Goal: Task Accomplishment & Management: Complete application form

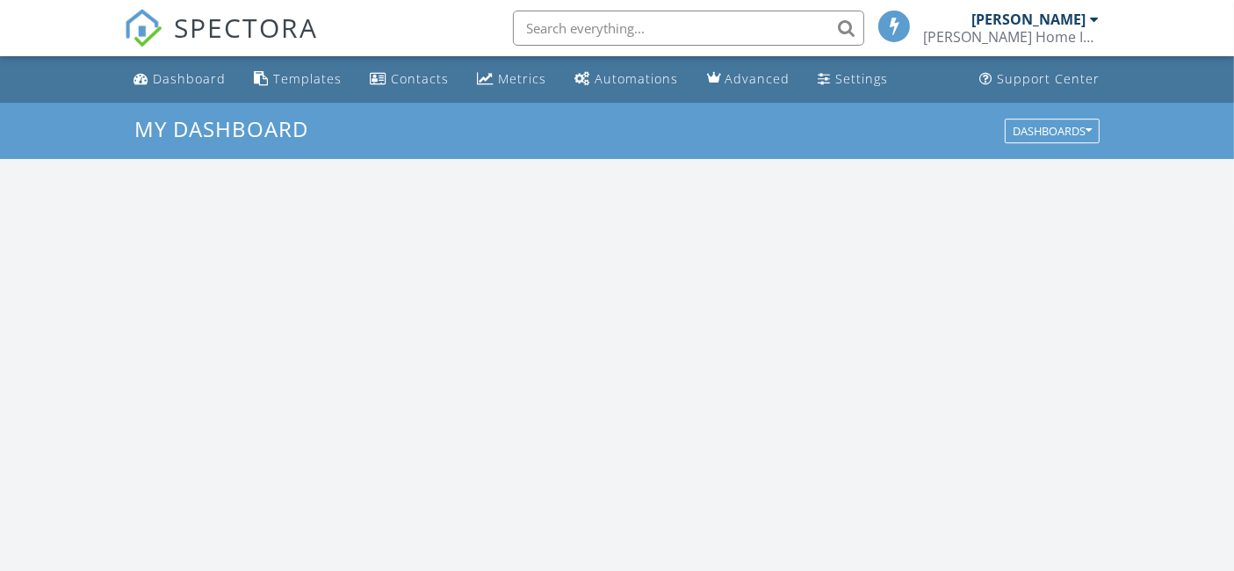
scroll to position [1629, 1265]
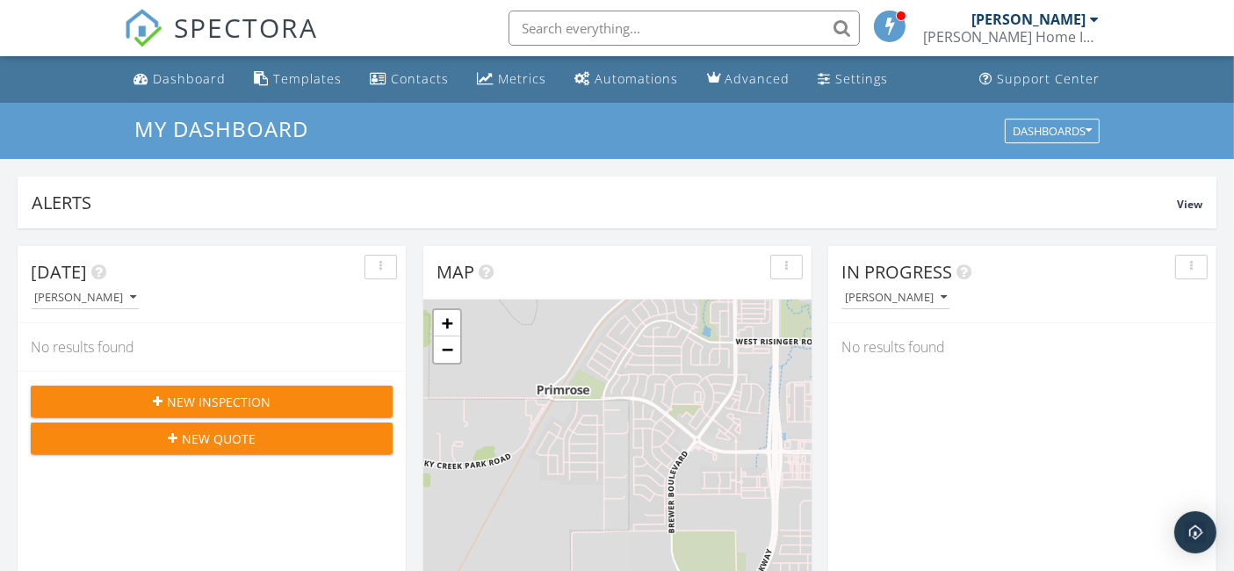
click at [606, 25] on input "text" at bounding box center [684, 28] width 351 height 35
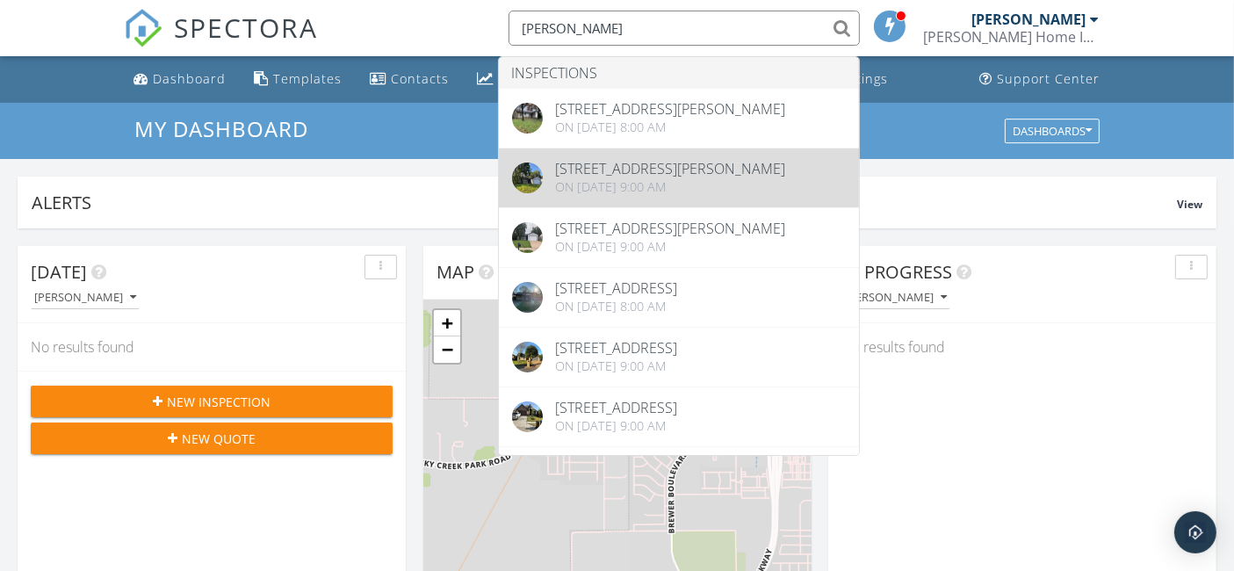
type input "brooks"
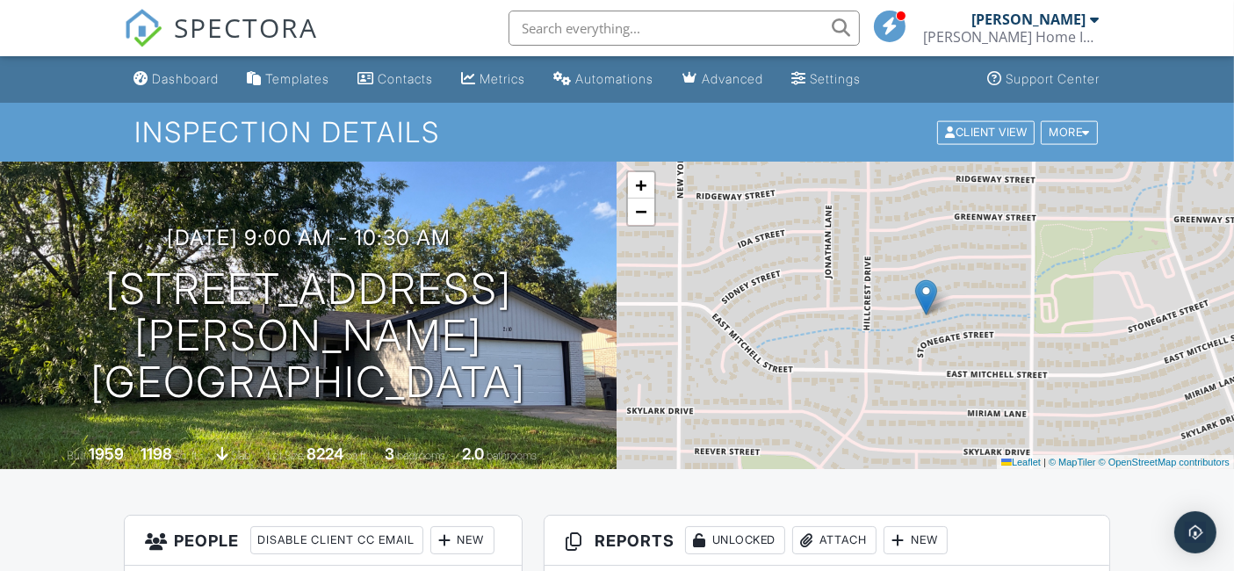
click at [191, 72] on div "Dashboard" at bounding box center [186, 78] width 67 height 15
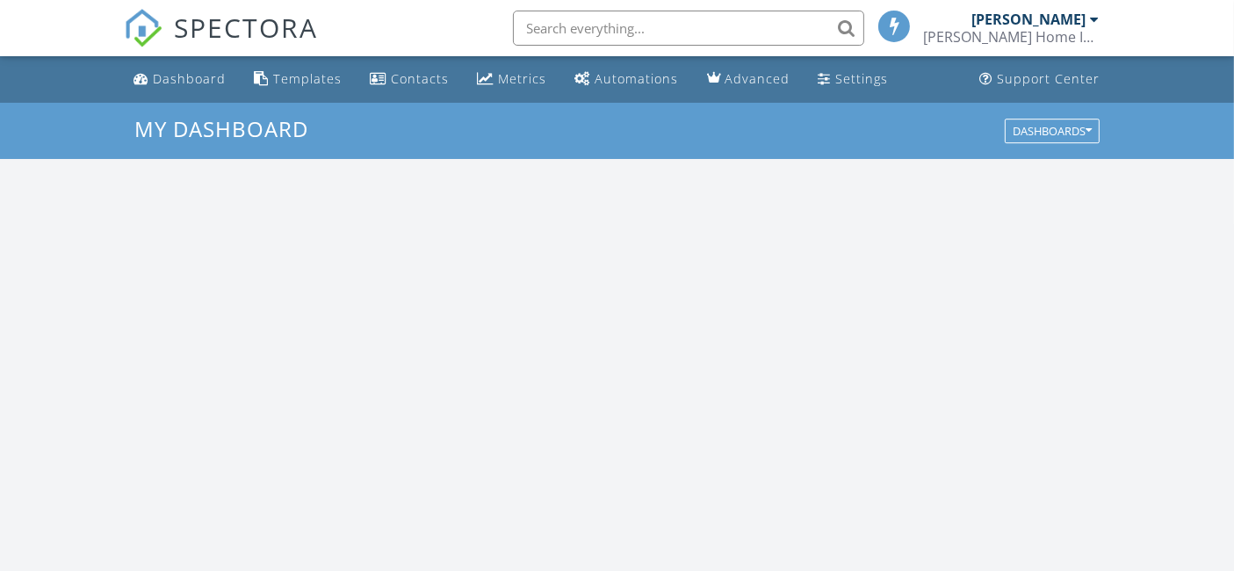
scroll to position [1629, 1265]
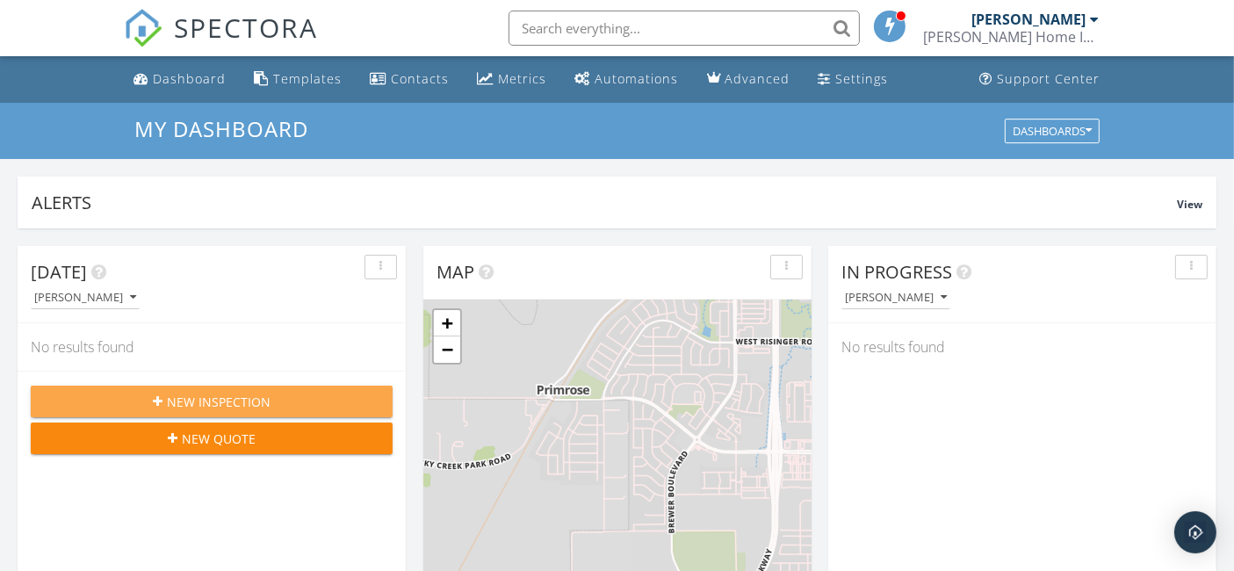
click at [211, 387] on button "New Inspection" at bounding box center [212, 402] width 362 height 32
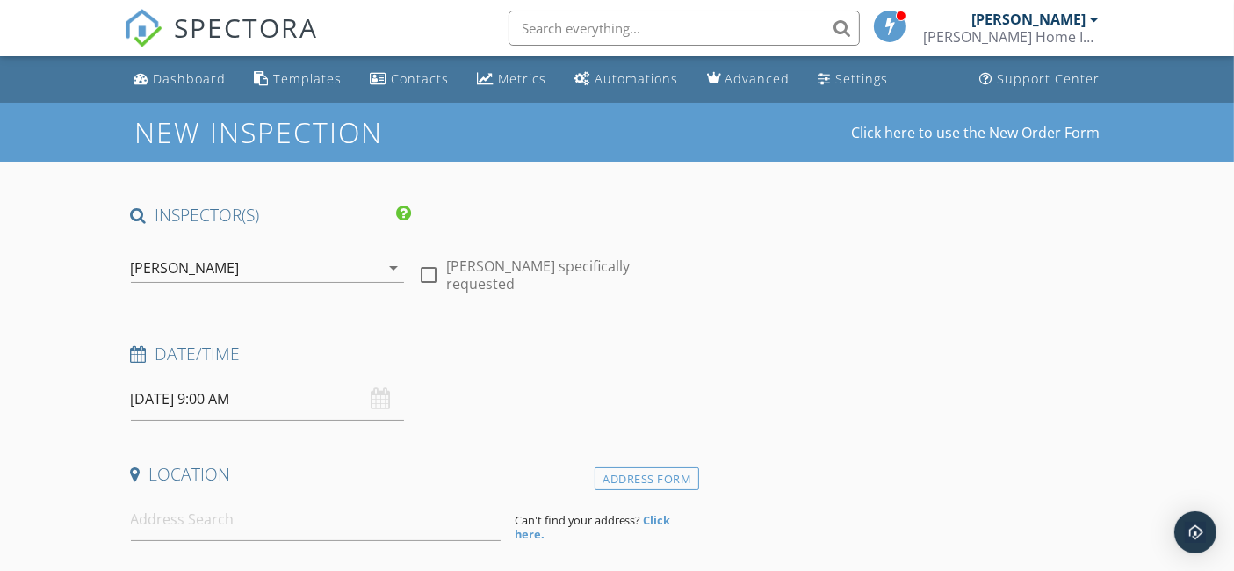
click at [182, 396] on input "09/29/2025 9:00 AM" at bounding box center [268, 399] width 274 height 43
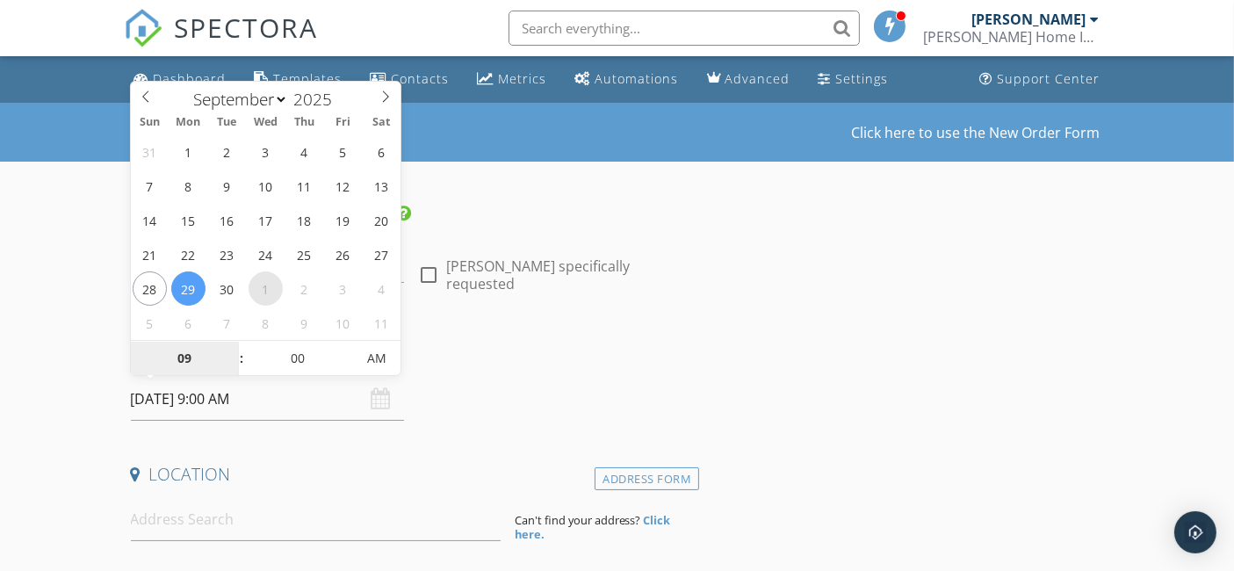
select select "9"
type input "10/01/2025 9:00 AM"
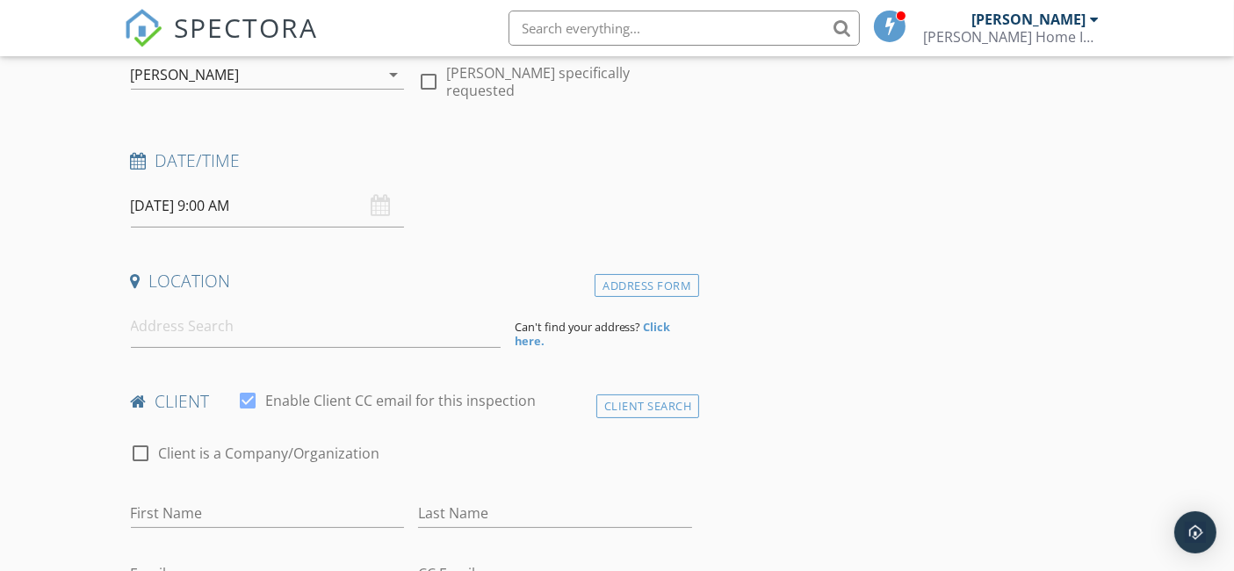
scroll to position [293, 0]
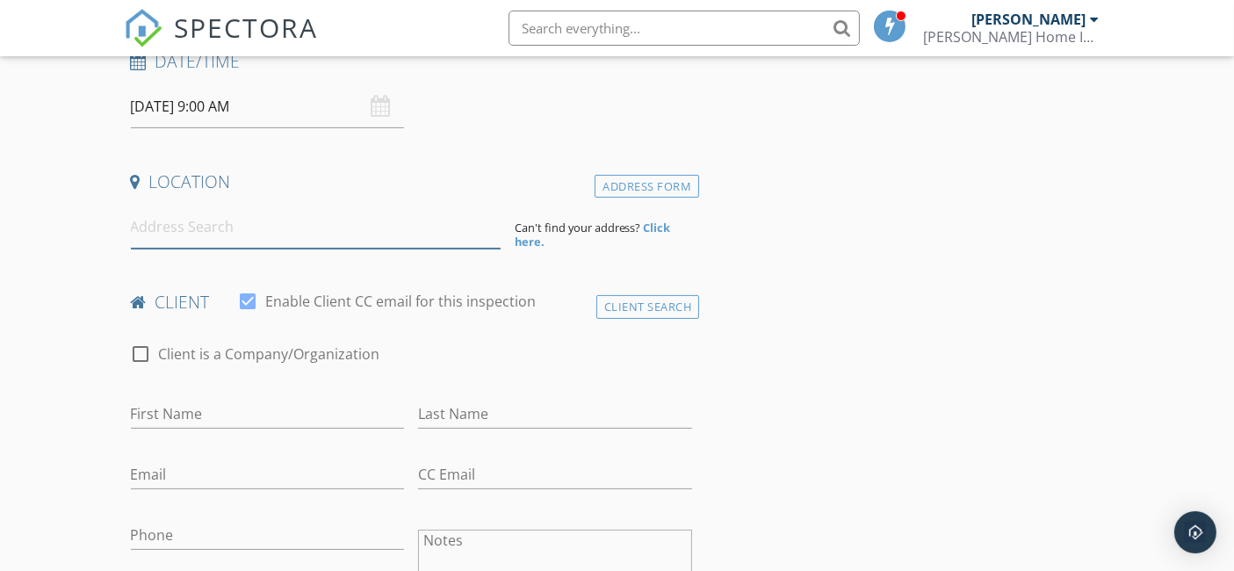
click at [177, 247] on input at bounding box center [316, 227] width 370 height 43
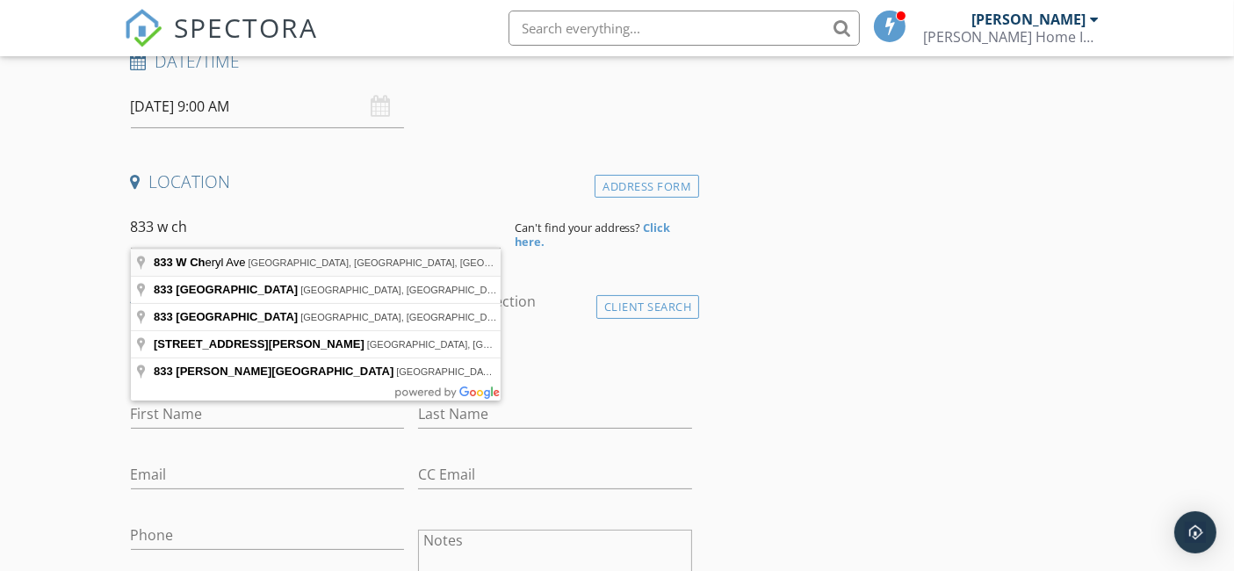
type input "833 W Cheryl Ave, Hurst, TX, USA"
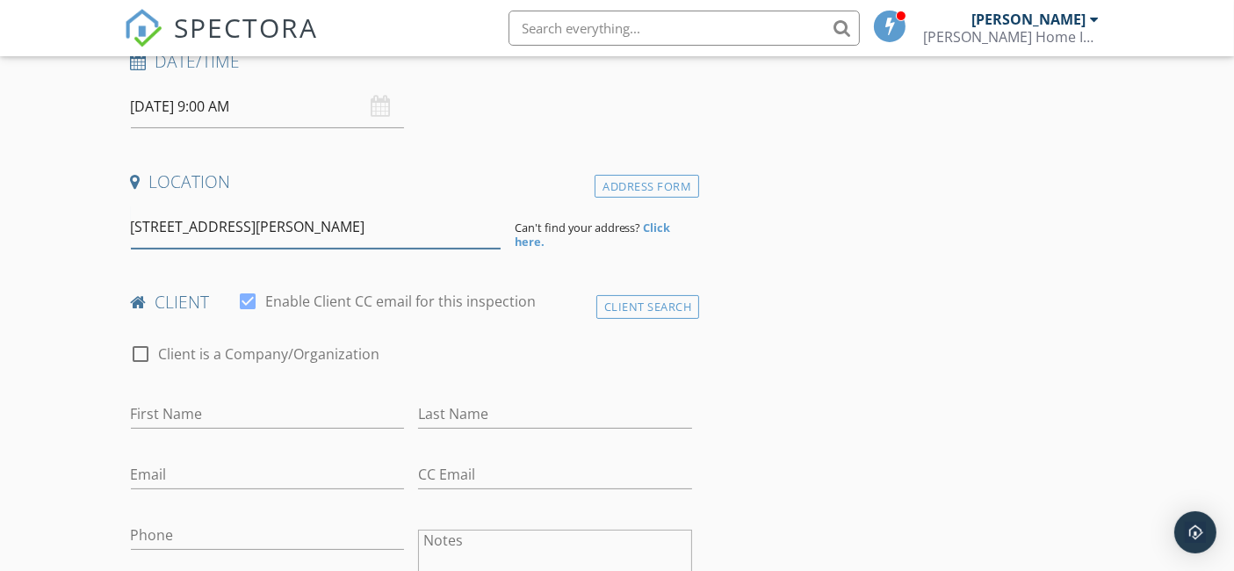
click at [377, 235] on input "833 W Cheryl Ave, Hurst, TX, USA" at bounding box center [316, 227] width 370 height 43
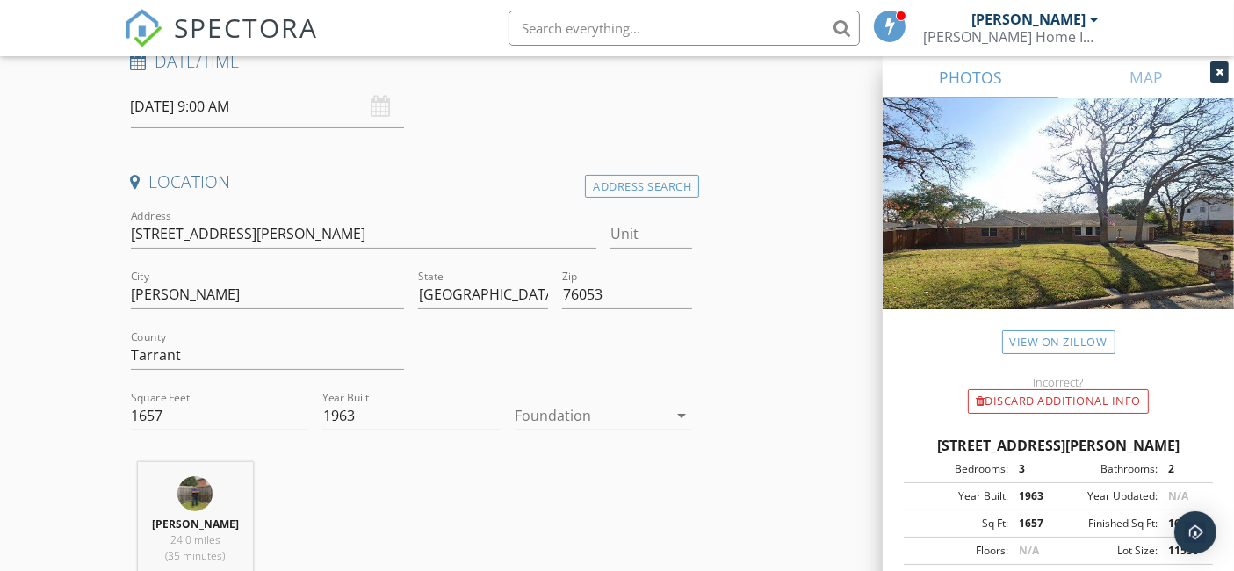
click at [558, 407] on div at bounding box center [592, 415] width 154 height 28
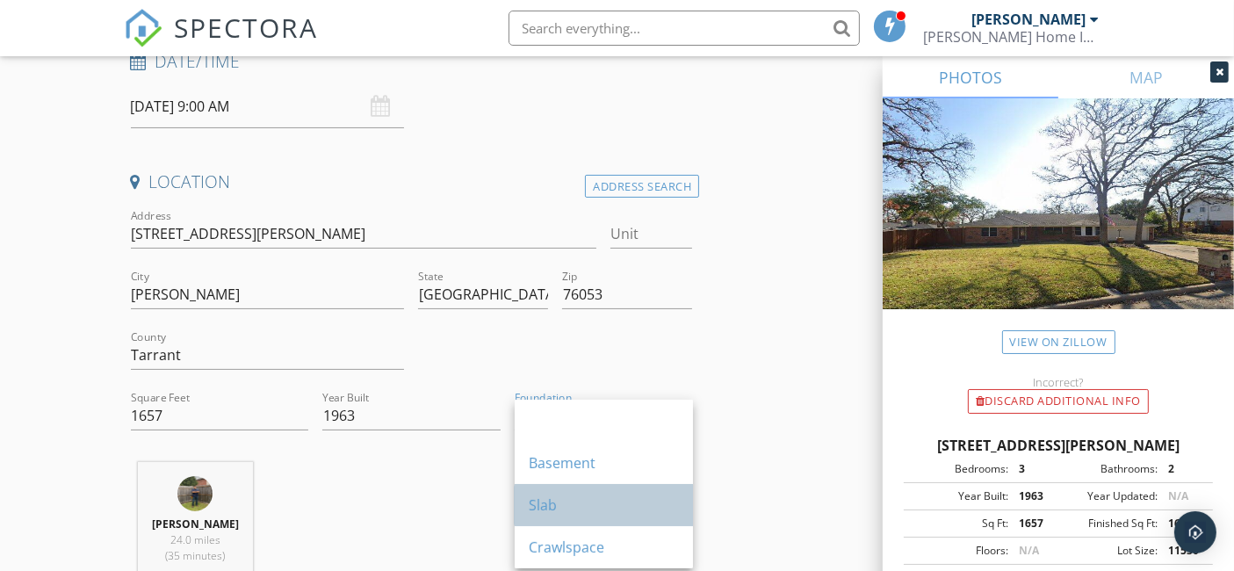
click at [582, 501] on div "Slab" at bounding box center [604, 505] width 150 height 21
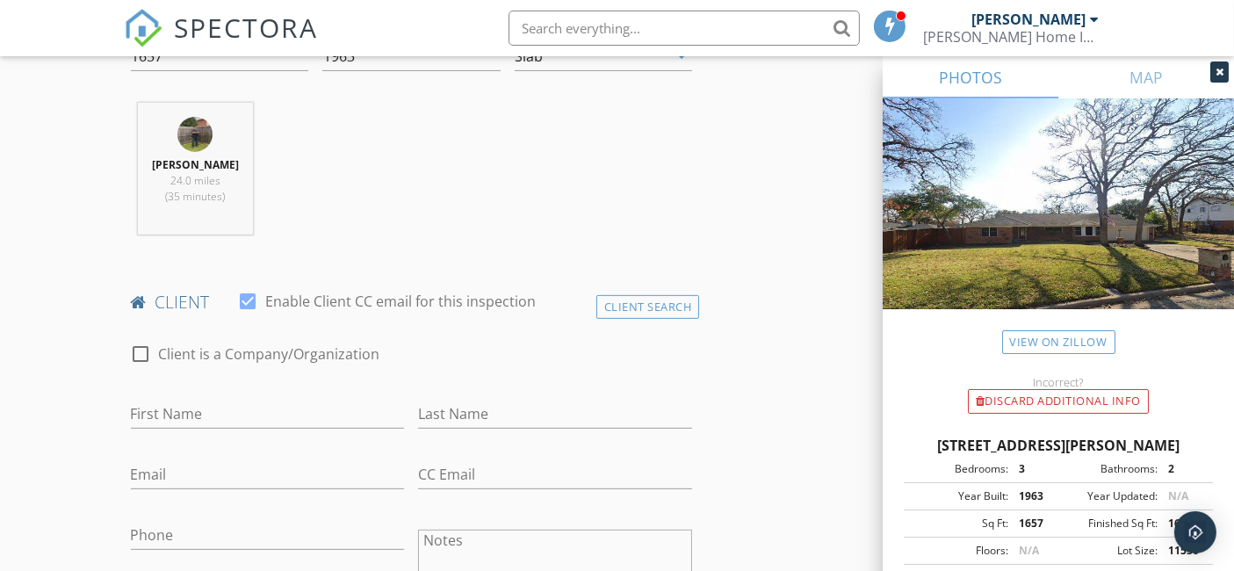
scroll to position [683, 0]
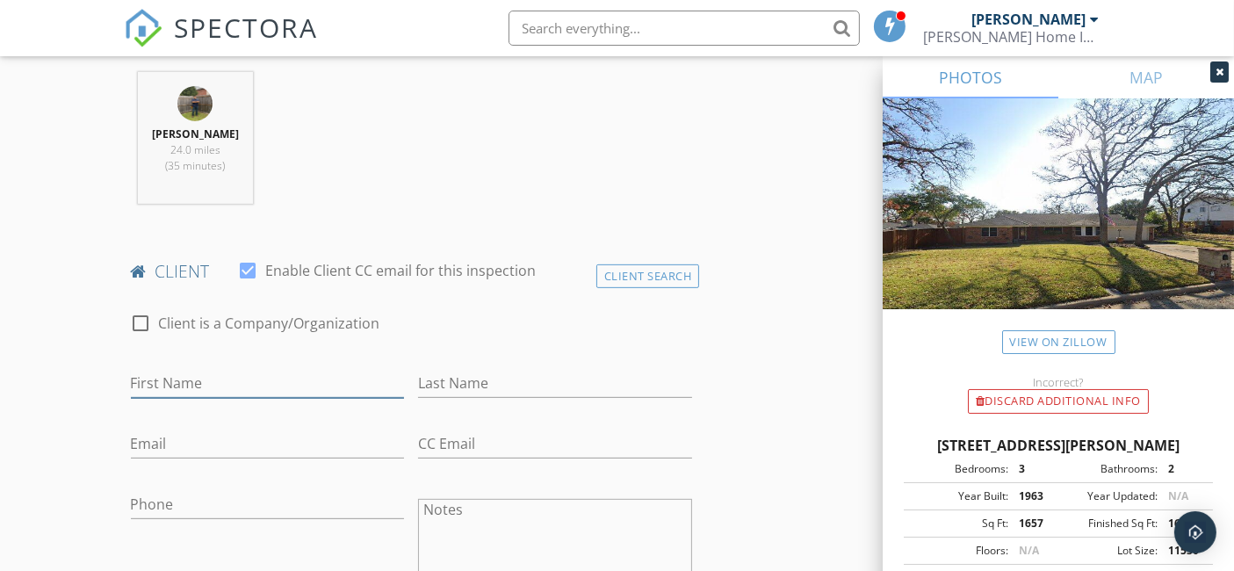
click at [245, 379] on input "First Name" at bounding box center [268, 383] width 274 height 29
type input "Miguel Angel"
click at [459, 388] on input "Last Name" at bounding box center [555, 383] width 274 height 29
type input "/"
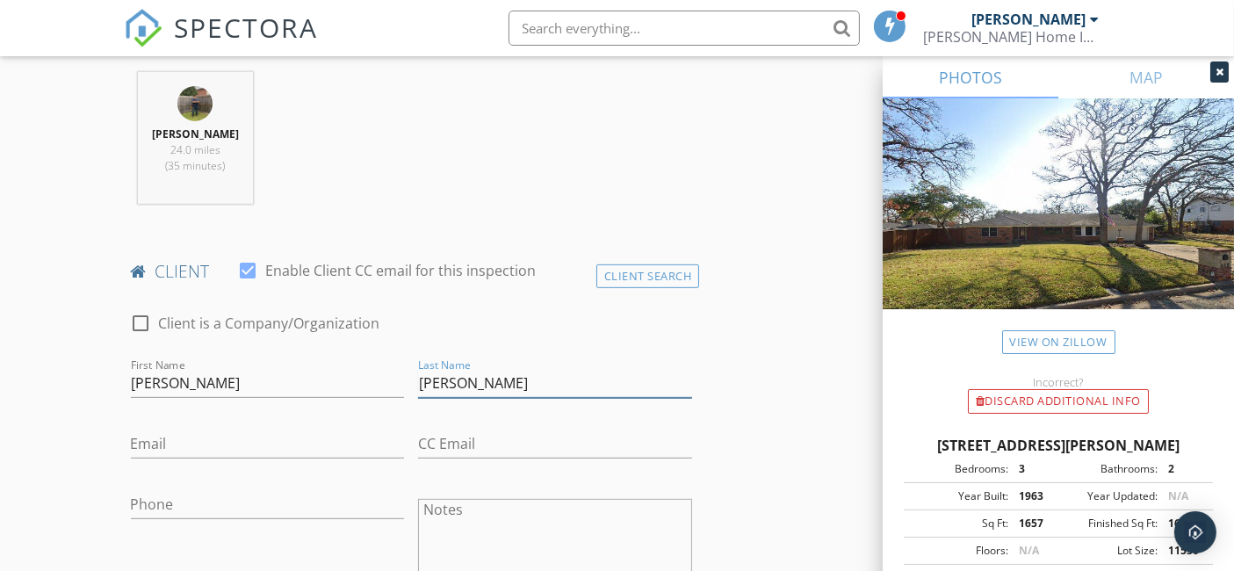
type input "Duran"
type input "mduran91@outlook.com"
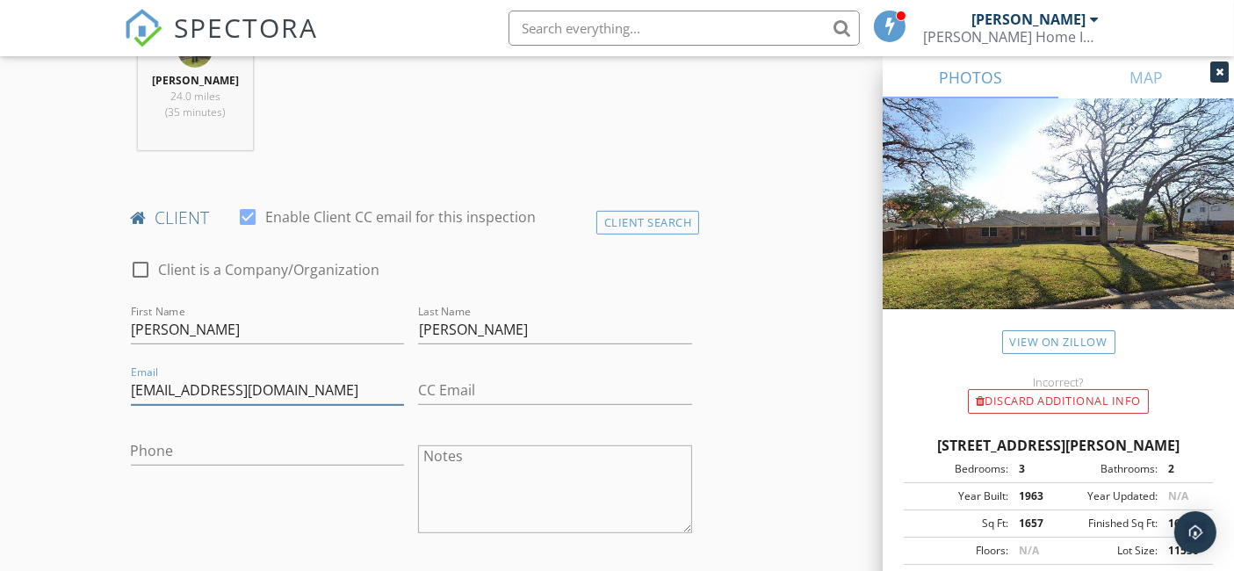
scroll to position [780, 0]
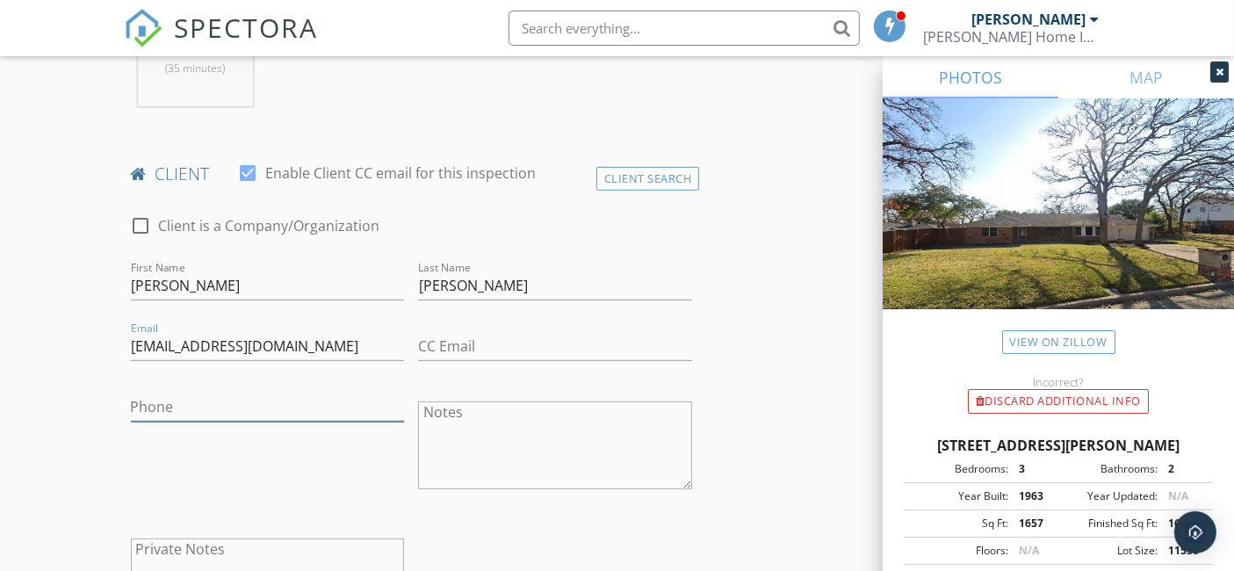
click at [191, 396] on input "Phone" at bounding box center [268, 407] width 274 height 29
type input "323-314-0053"
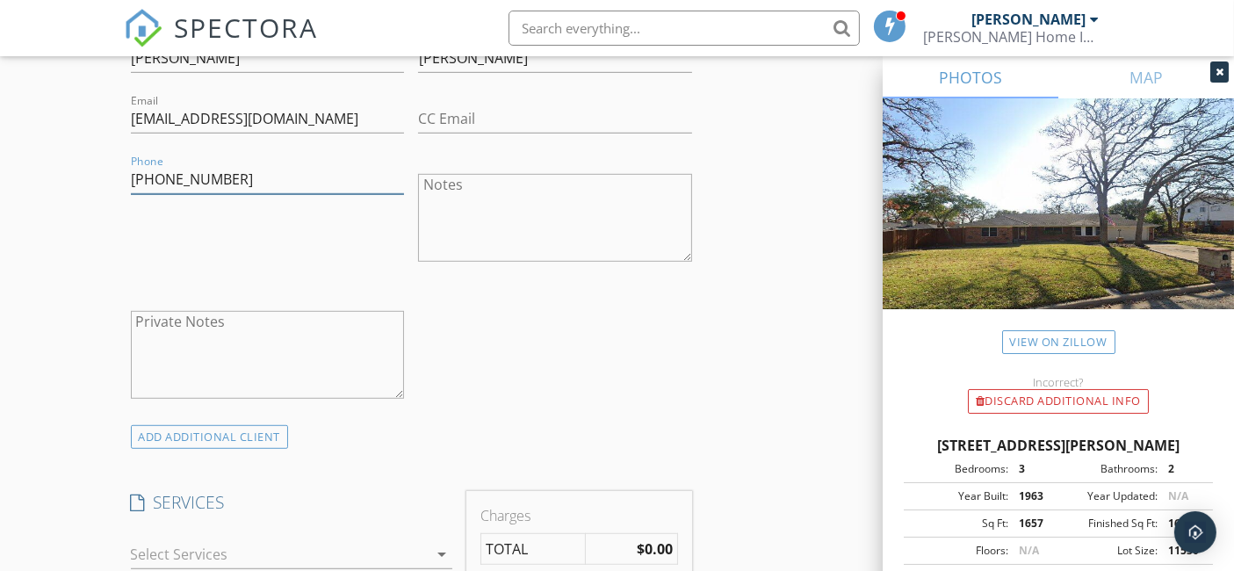
scroll to position [1073, 0]
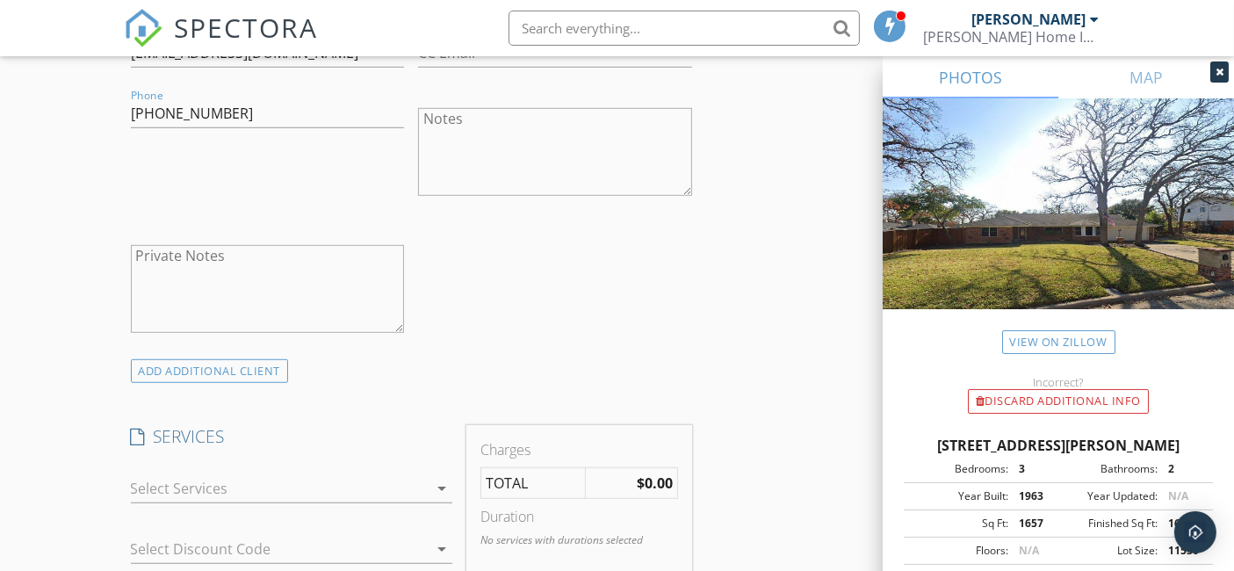
click at [291, 476] on div at bounding box center [279, 488] width 297 height 28
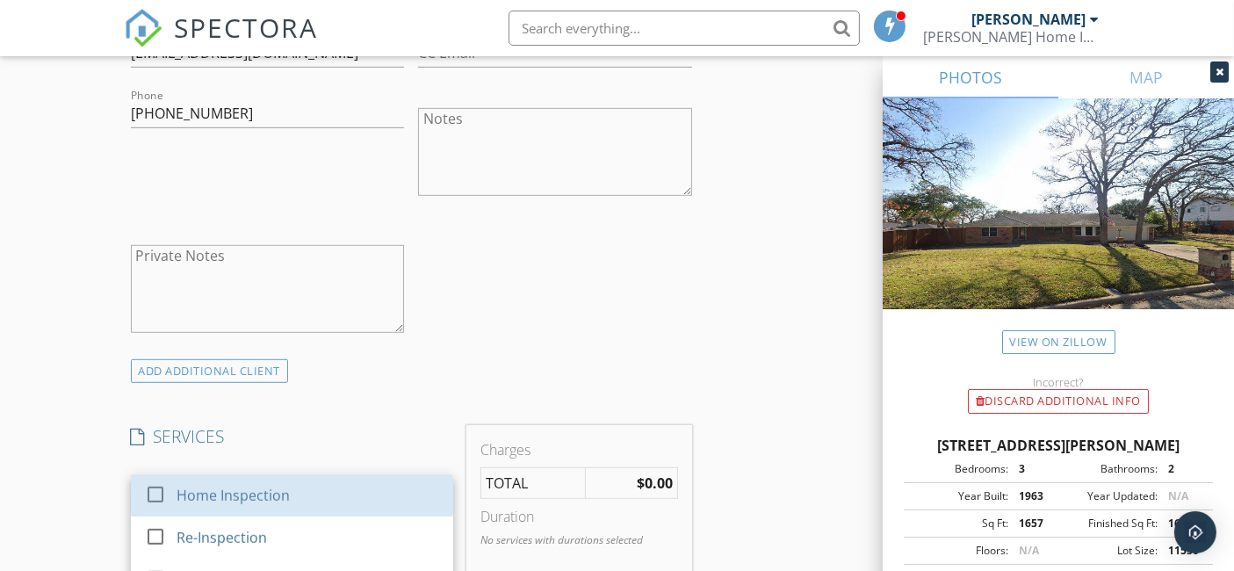
click at [291, 478] on div "Home Inspection" at bounding box center [307, 495] width 263 height 35
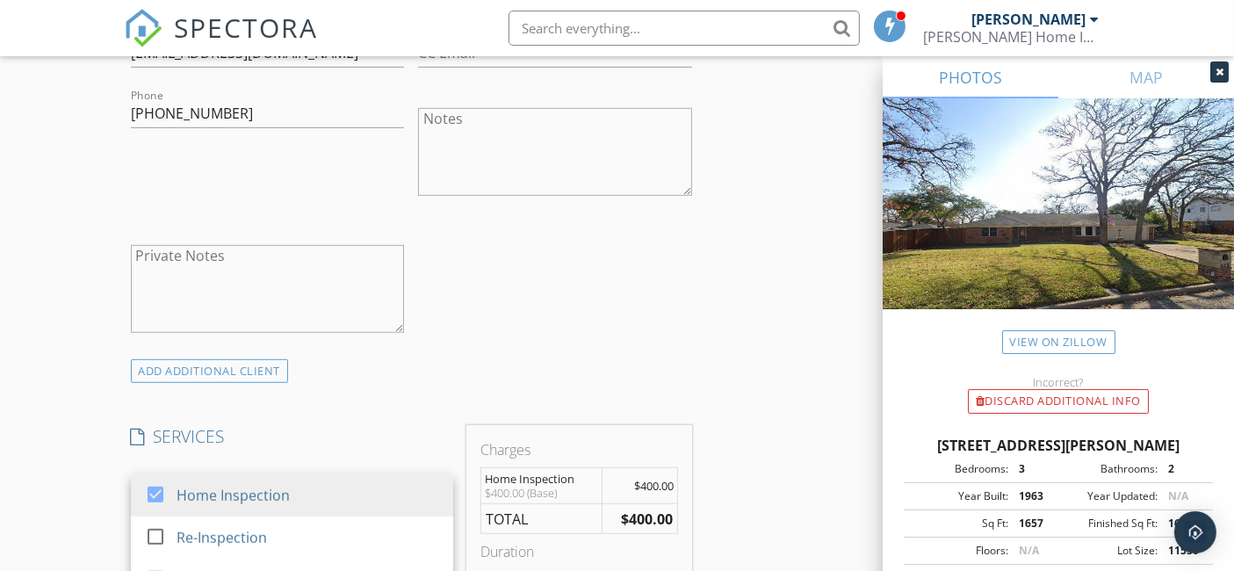
scroll to position [1366, 0]
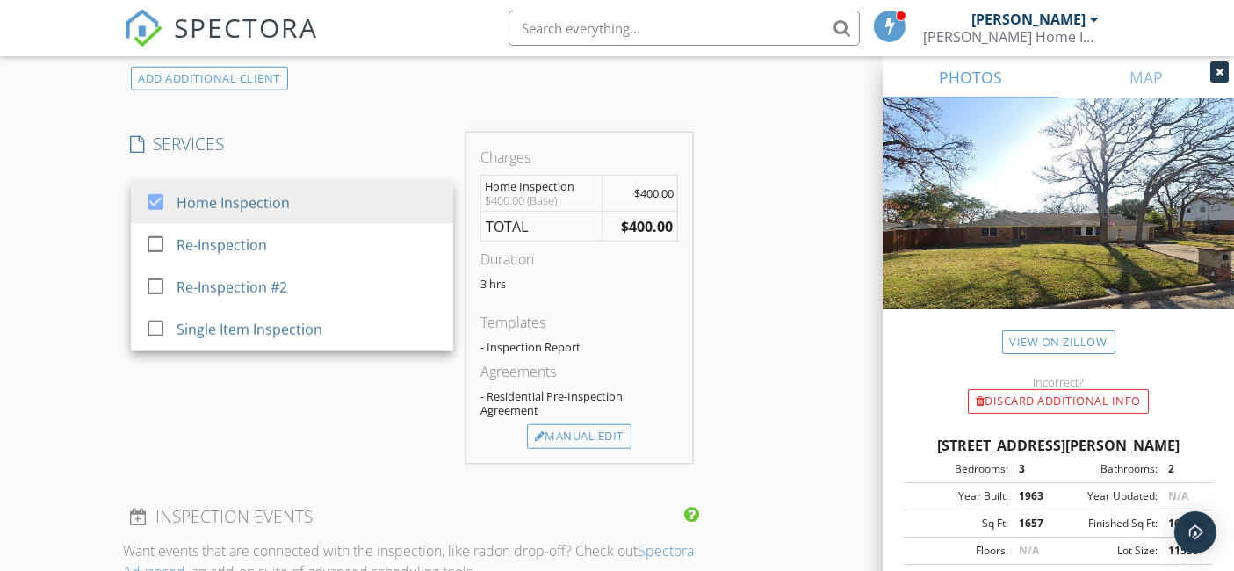
click at [0, 408] on div "New Inspection Click here to use the New Order Form INSPECTOR(S) check_box Jose…" at bounding box center [617, 262] width 1234 height 3050
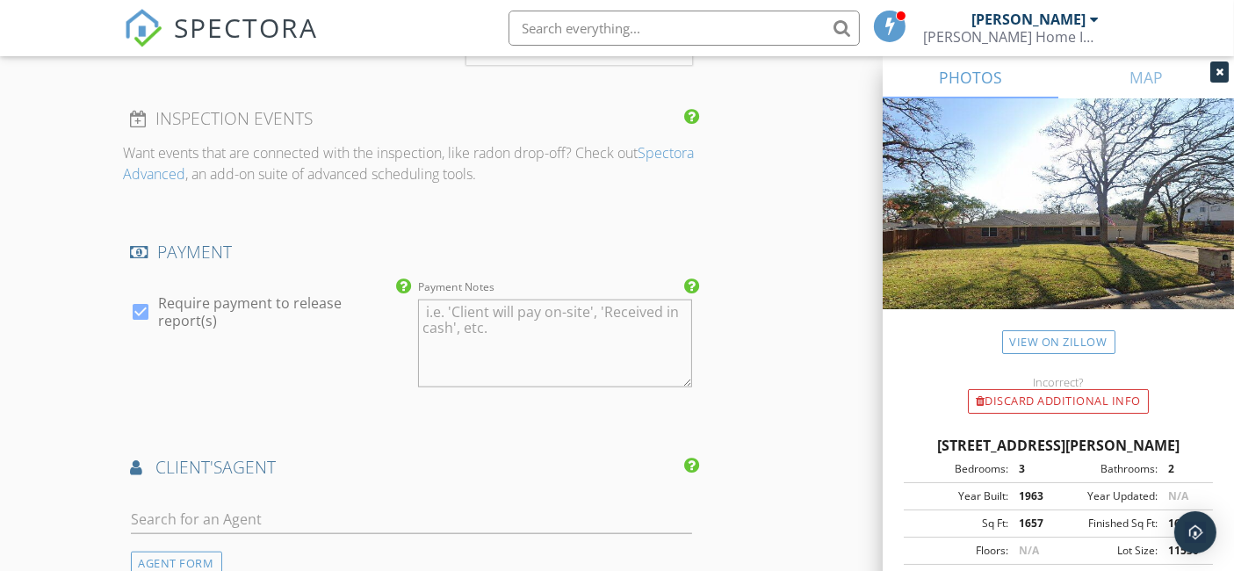
scroll to position [1854, 0]
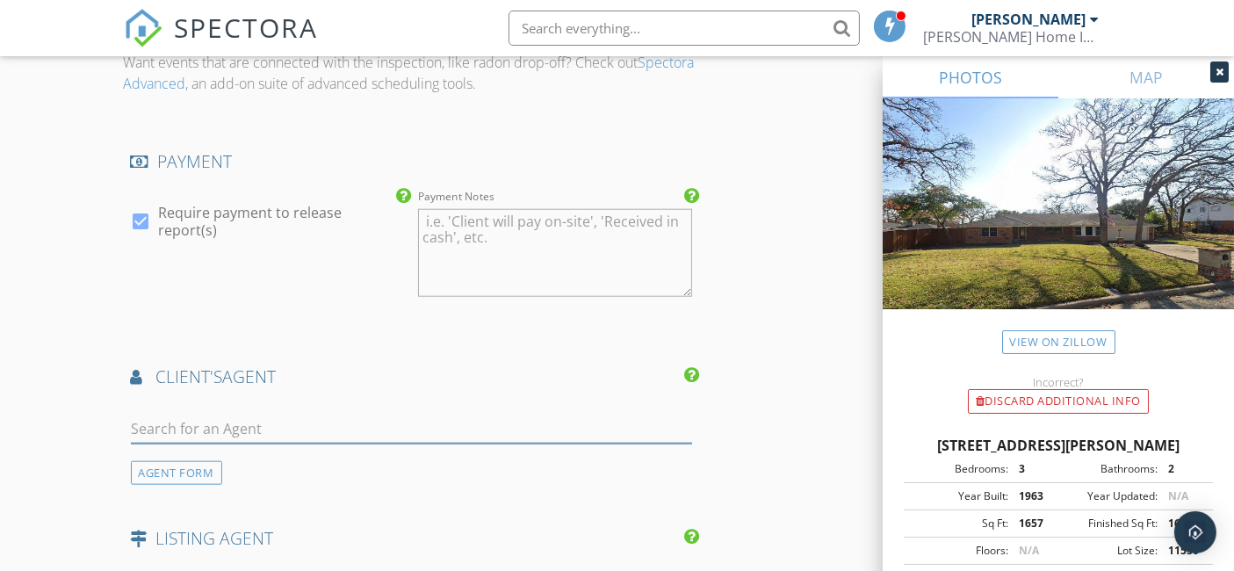
click at [209, 432] on input "text" at bounding box center [412, 429] width 562 height 29
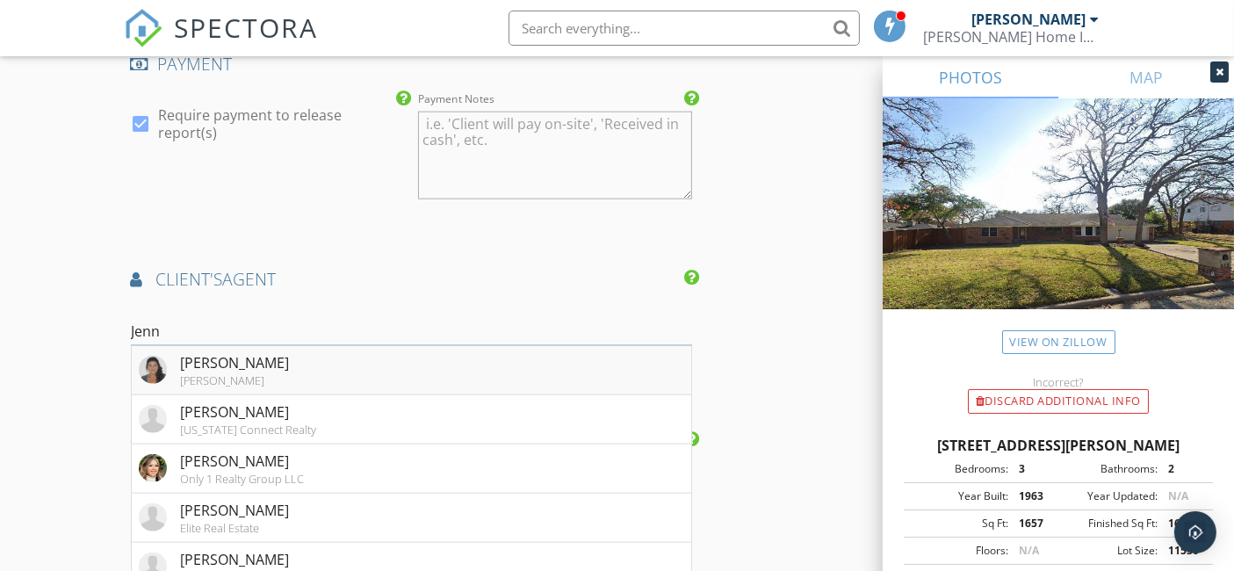
scroll to position [2049, 0]
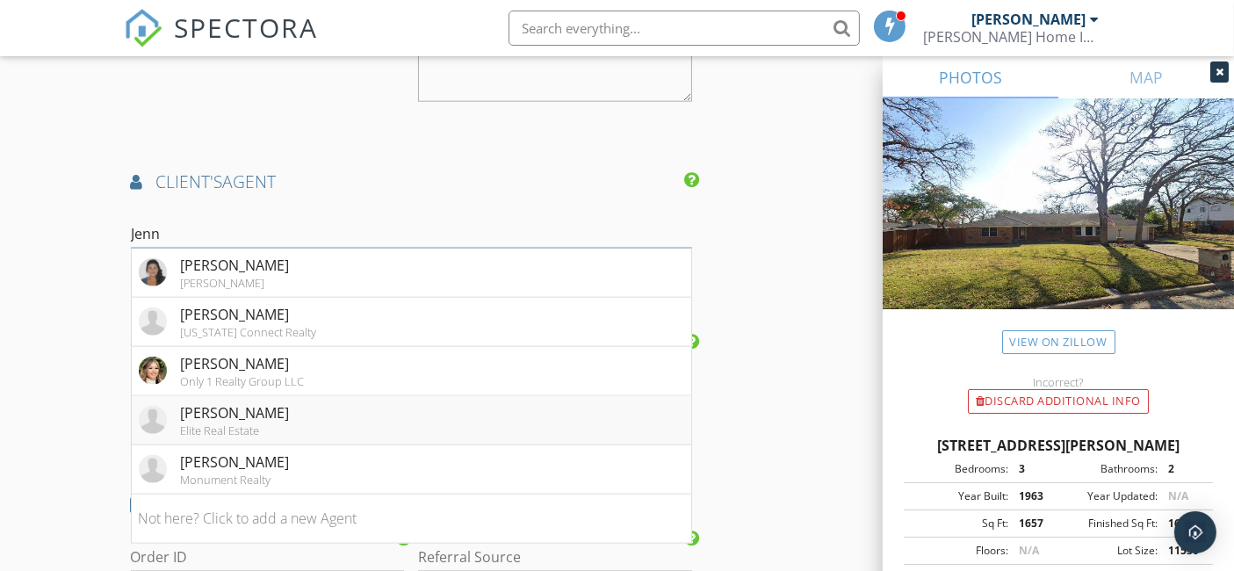
type input "Jenn"
click at [288, 426] on li "Jennifer Garcia Elite Real Estate" at bounding box center [412, 420] width 560 height 49
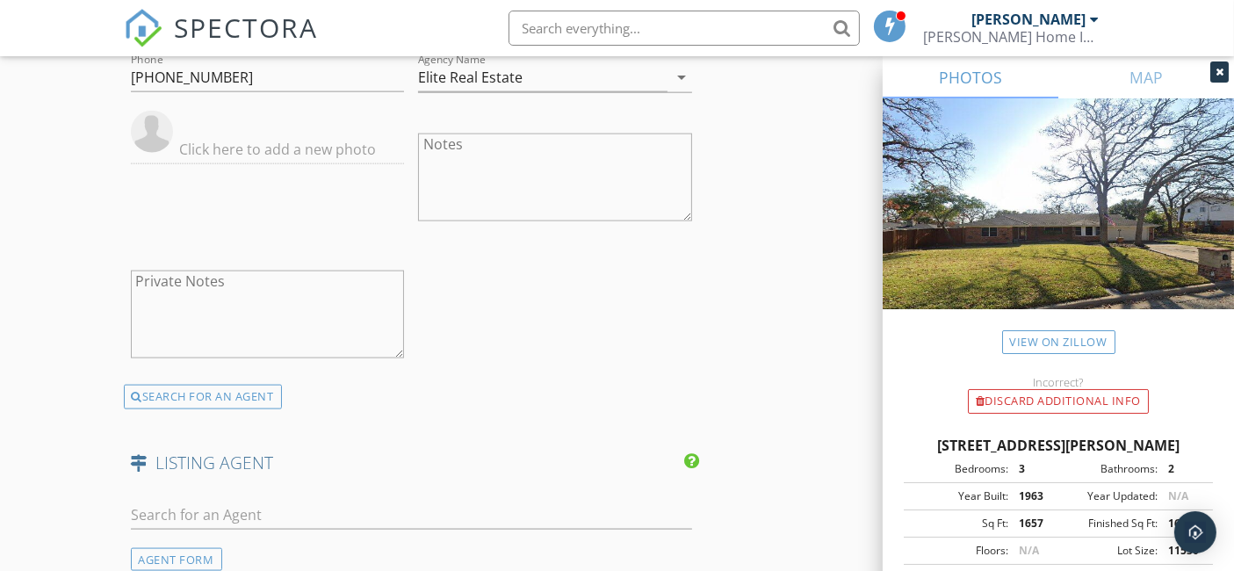
scroll to position [2342, 0]
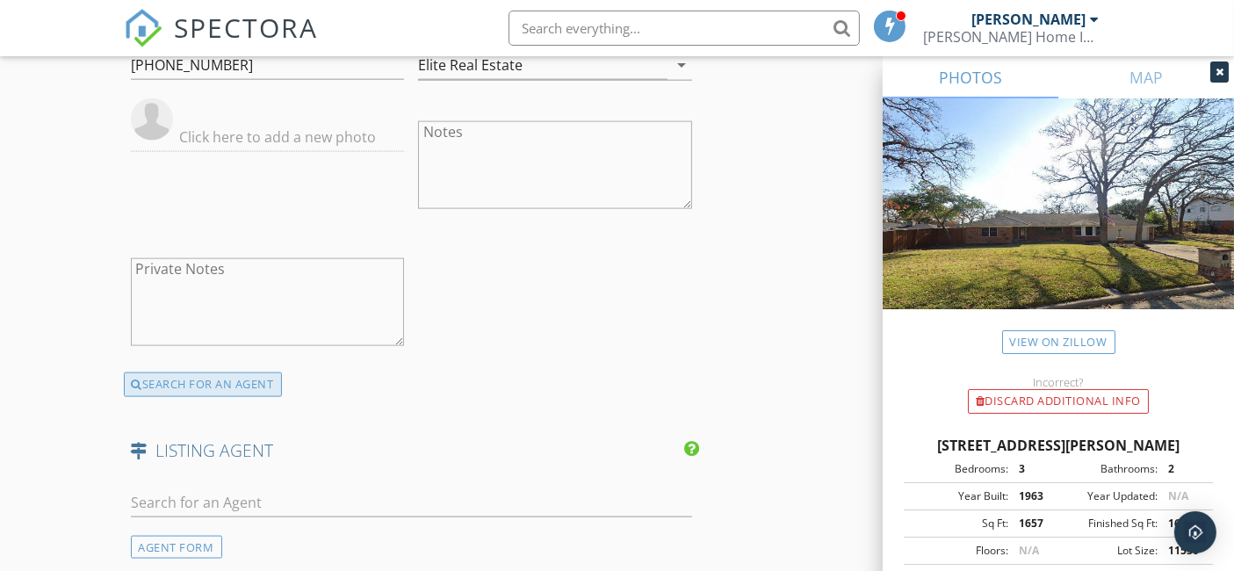
click at [227, 377] on div "SEARCH FOR AN AGENT" at bounding box center [203, 384] width 158 height 25
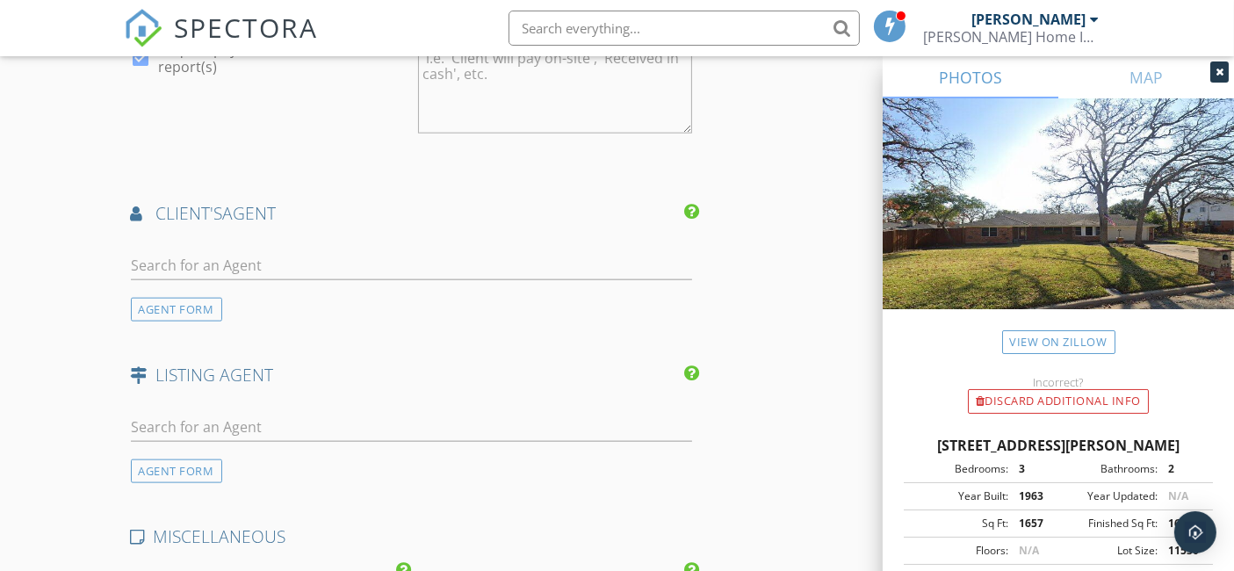
scroll to position [2015, 0]
click at [209, 270] on input "text" at bounding box center [412, 268] width 562 height 29
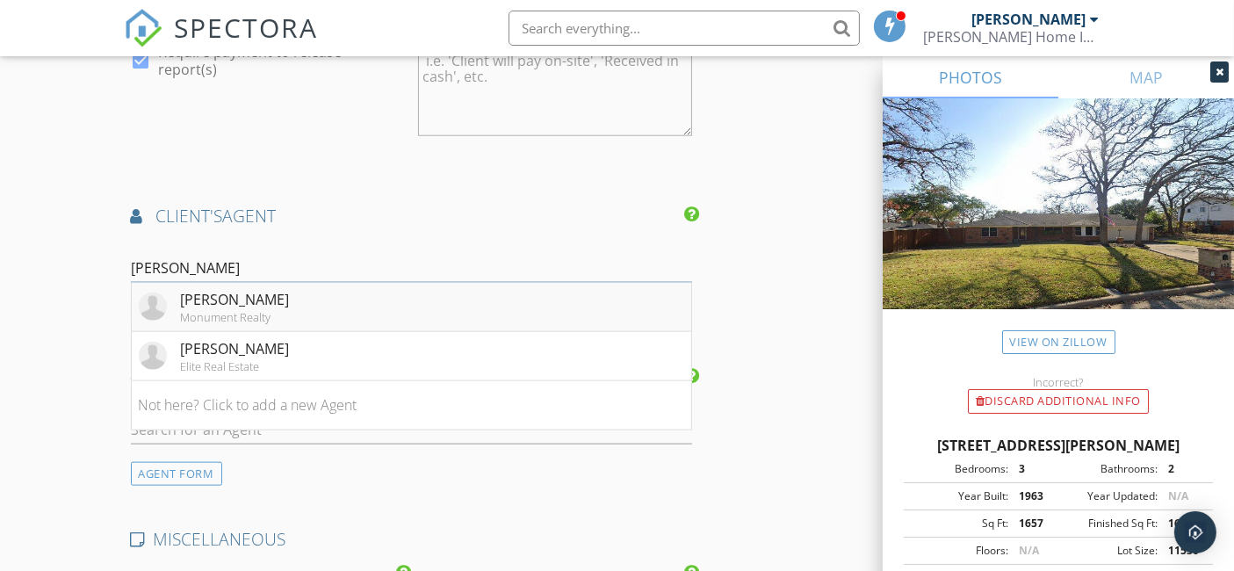
type input "Jennifer ga"
click at [227, 293] on div "Jennifer Garcia" at bounding box center [235, 299] width 109 height 21
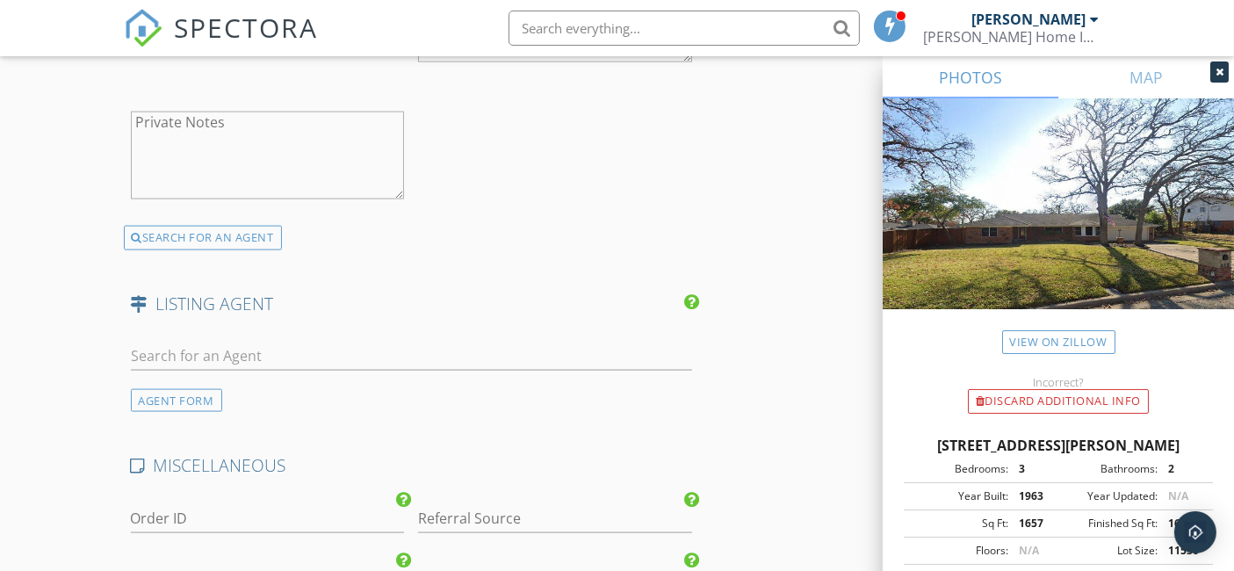
scroll to position [2600, 0]
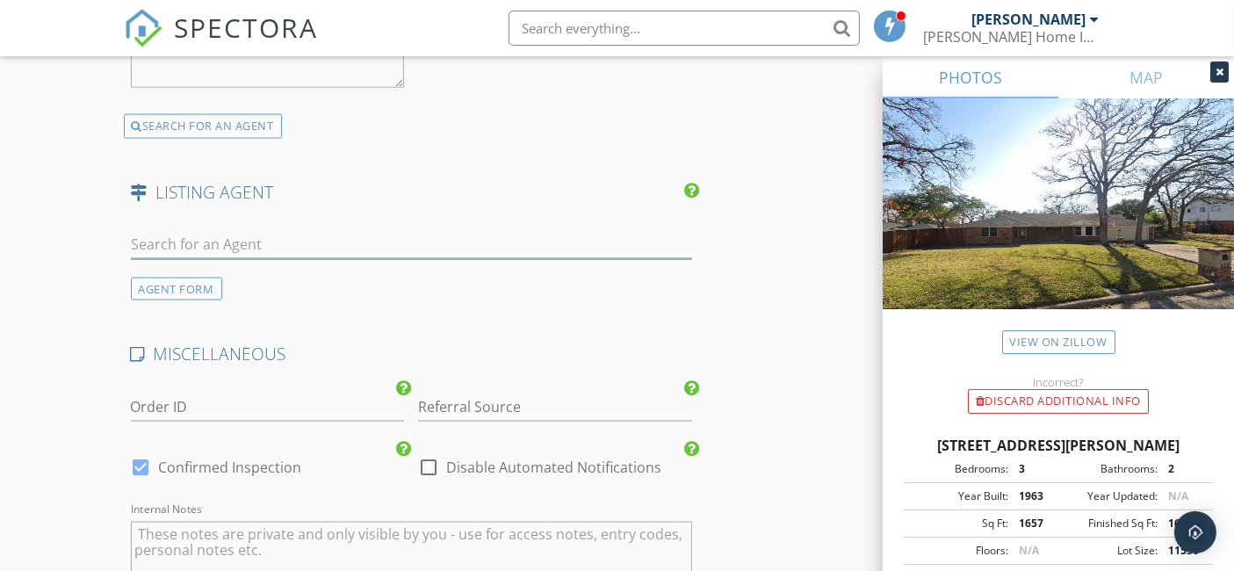
drag, startPoint x: 160, startPoint y: 228, endPoint x: 163, endPoint y: 239, distance: 11.9
click at [163, 239] on input "text" at bounding box center [412, 244] width 562 height 29
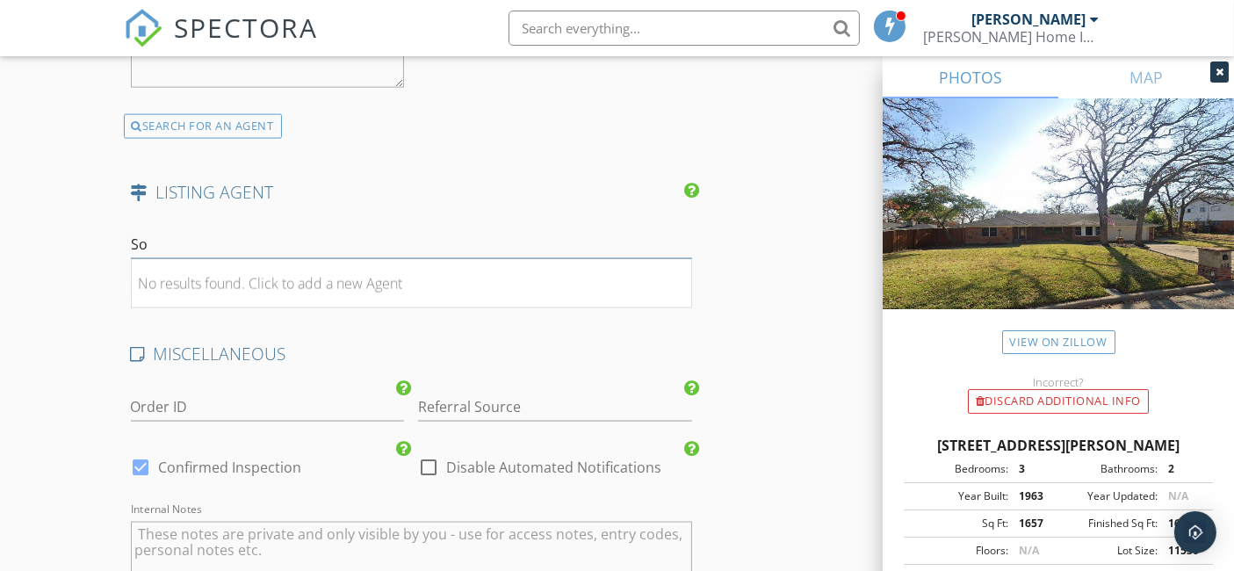
type input "S"
click at [196, 278] on div "AGENT FORM" at bounding box center [176, 290] width 91 height 24
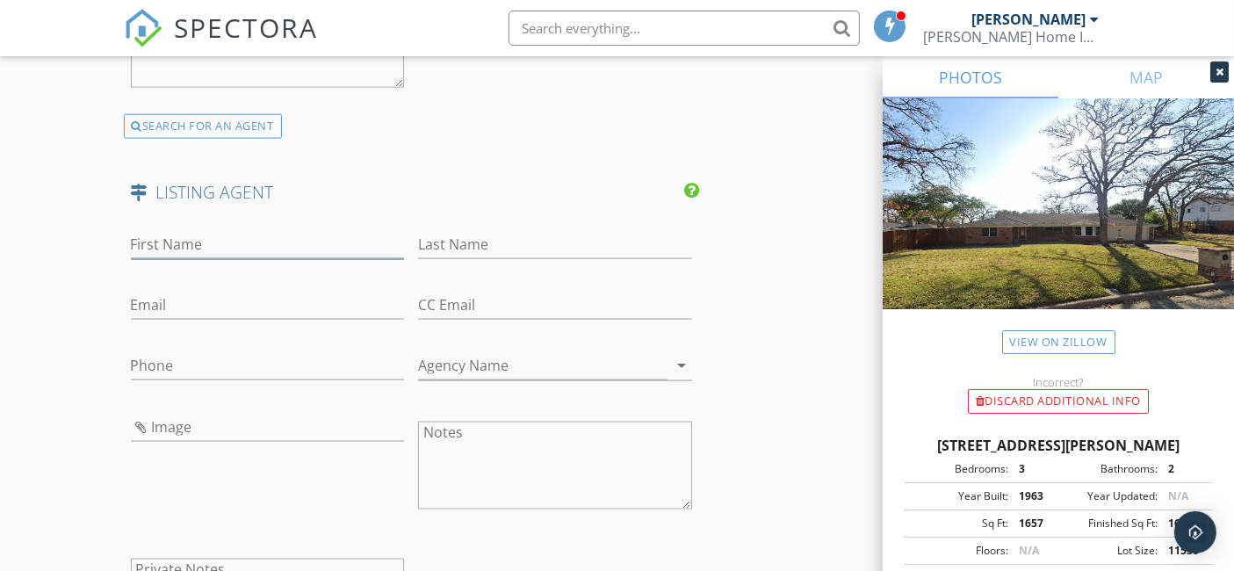
click at [218, 241] on input "First Name" at bounding box center [268, 244] width 274 height 29
type input "Sondra"
type input "Grimes"
click at [168, 300] on input "Email" at bounding box center [268, 305] width 274 height 29
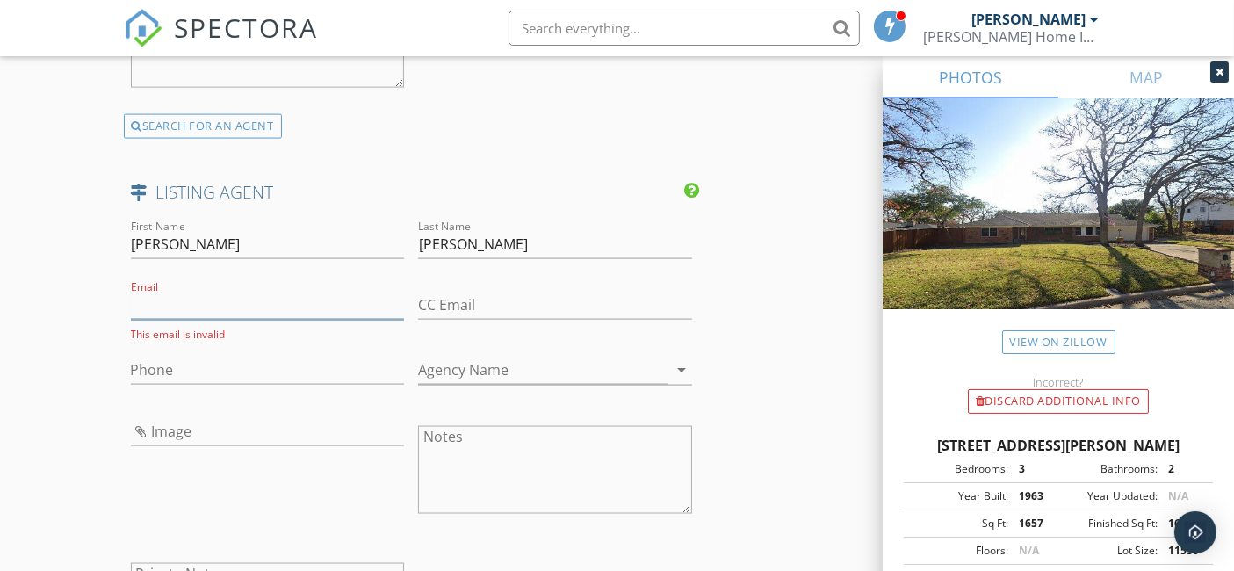
paste input "sondragrimes65@gmail.com"
type input "sondragrimes65@gmail.com"
click at [320, 353] on input "Phone" at bounding box center [268, 365] width 274 height 29
paste input "817-793-3246"
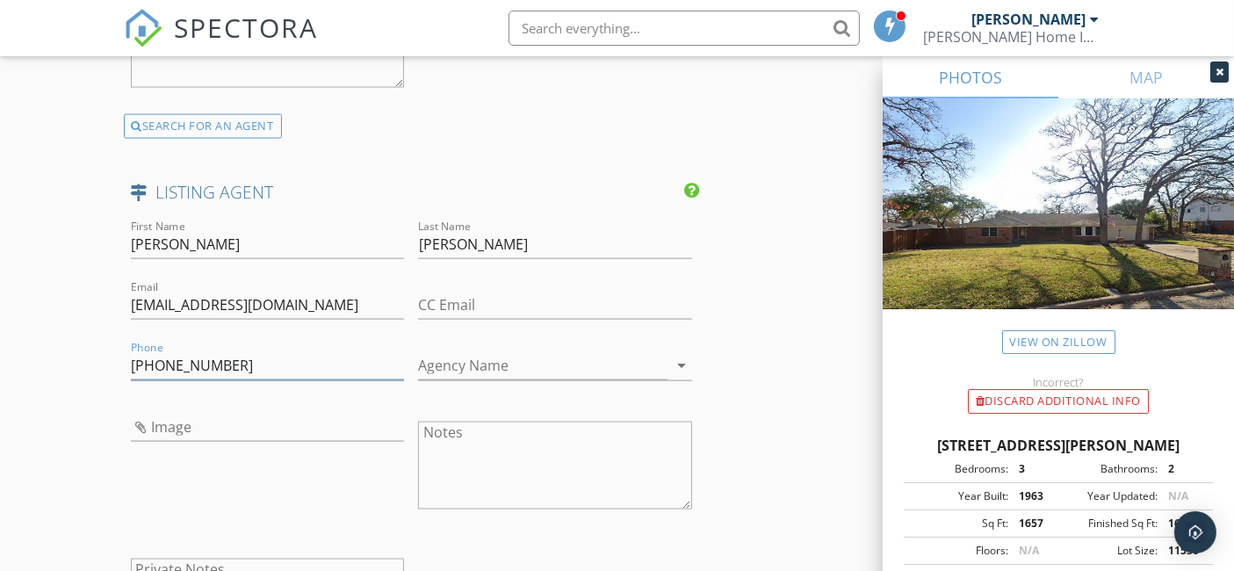
type input "817-793-3246"
click at [461, 367] on input "Agency Name" at bounding box center [542, 365] width 249 height 29
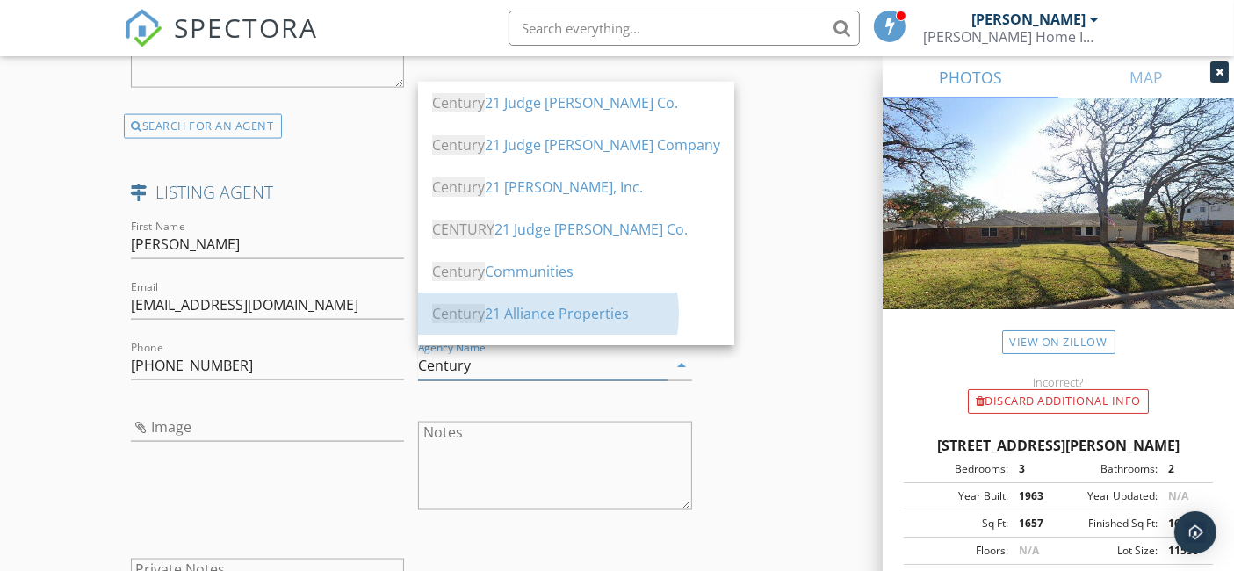
click at [582, 328] on div "Century 21 Alliance Properties" at bounding box center [576, 314] width 288 height 42
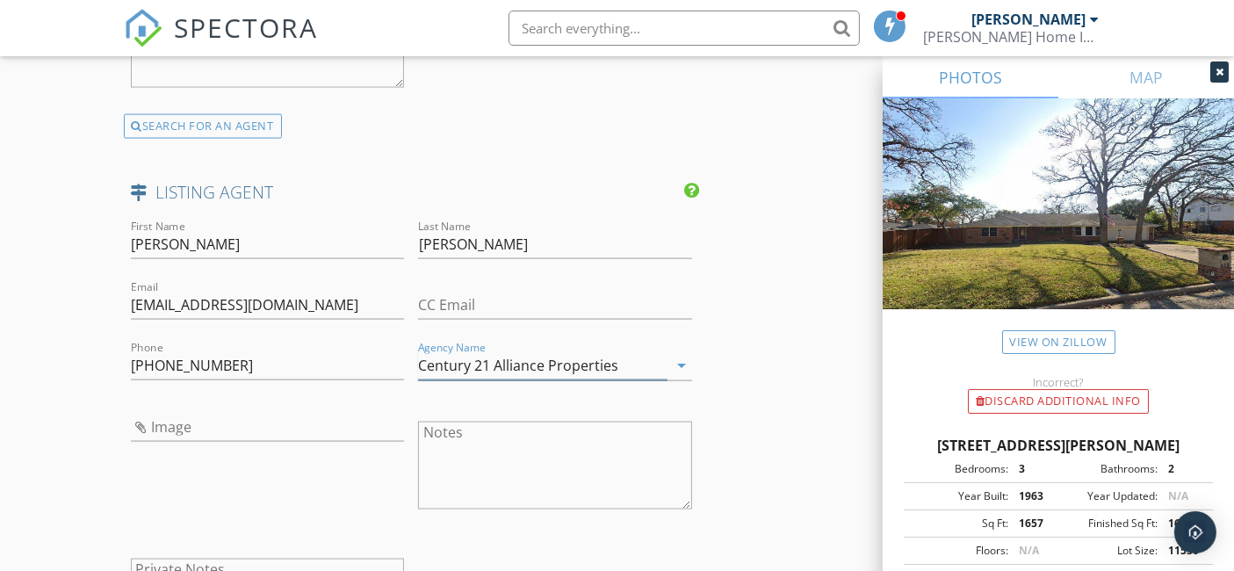
type input "Century 21 Alliance Properties"
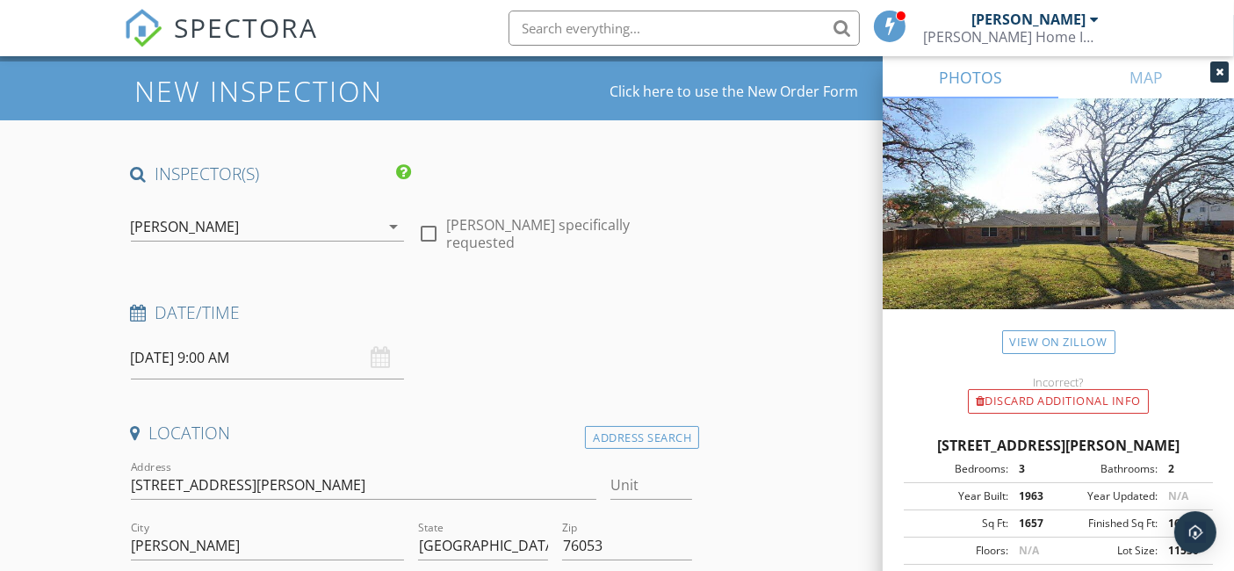
scroll to position [0, 0]
